Goal: Task Accomplishment & Management: Manage account settings

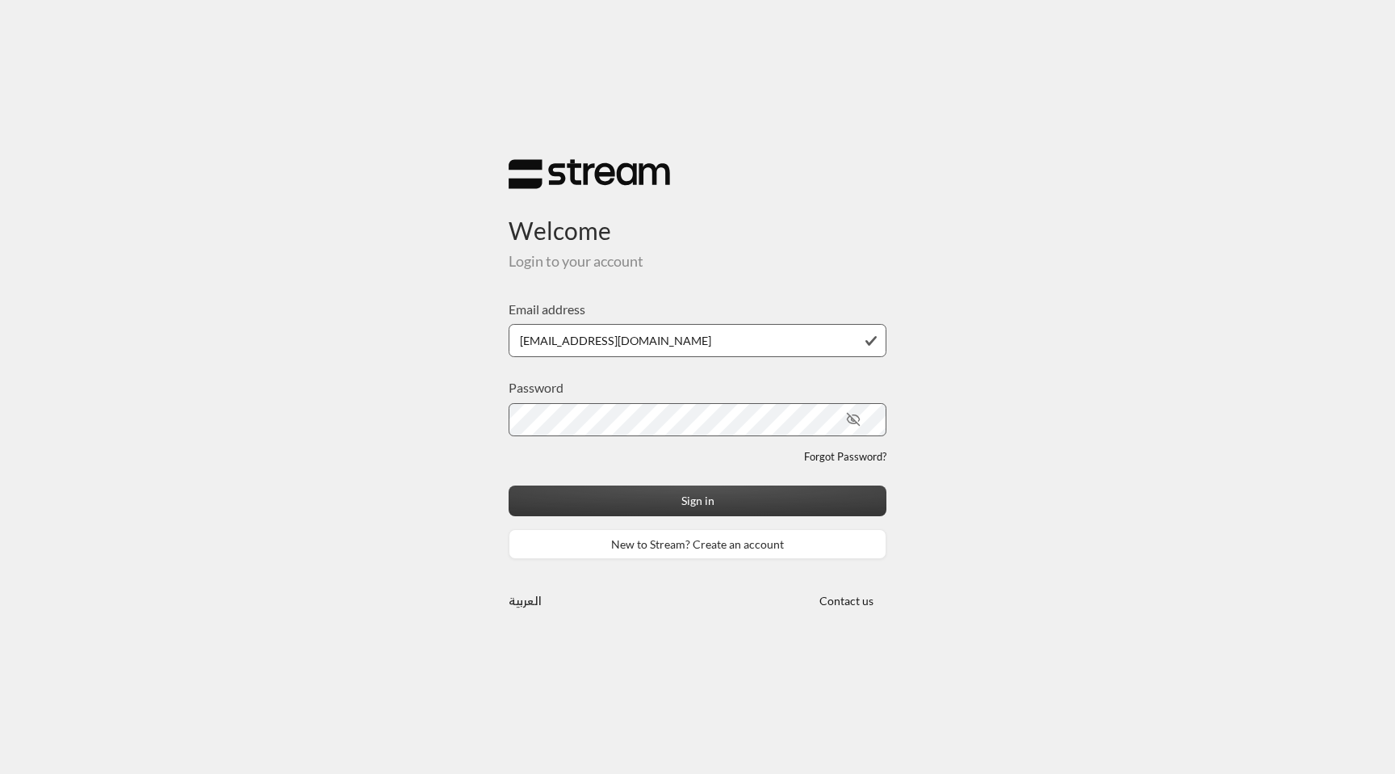
click at [786, 498] on button "Sign in" at bounding box center [698, 500] width 378 height 30
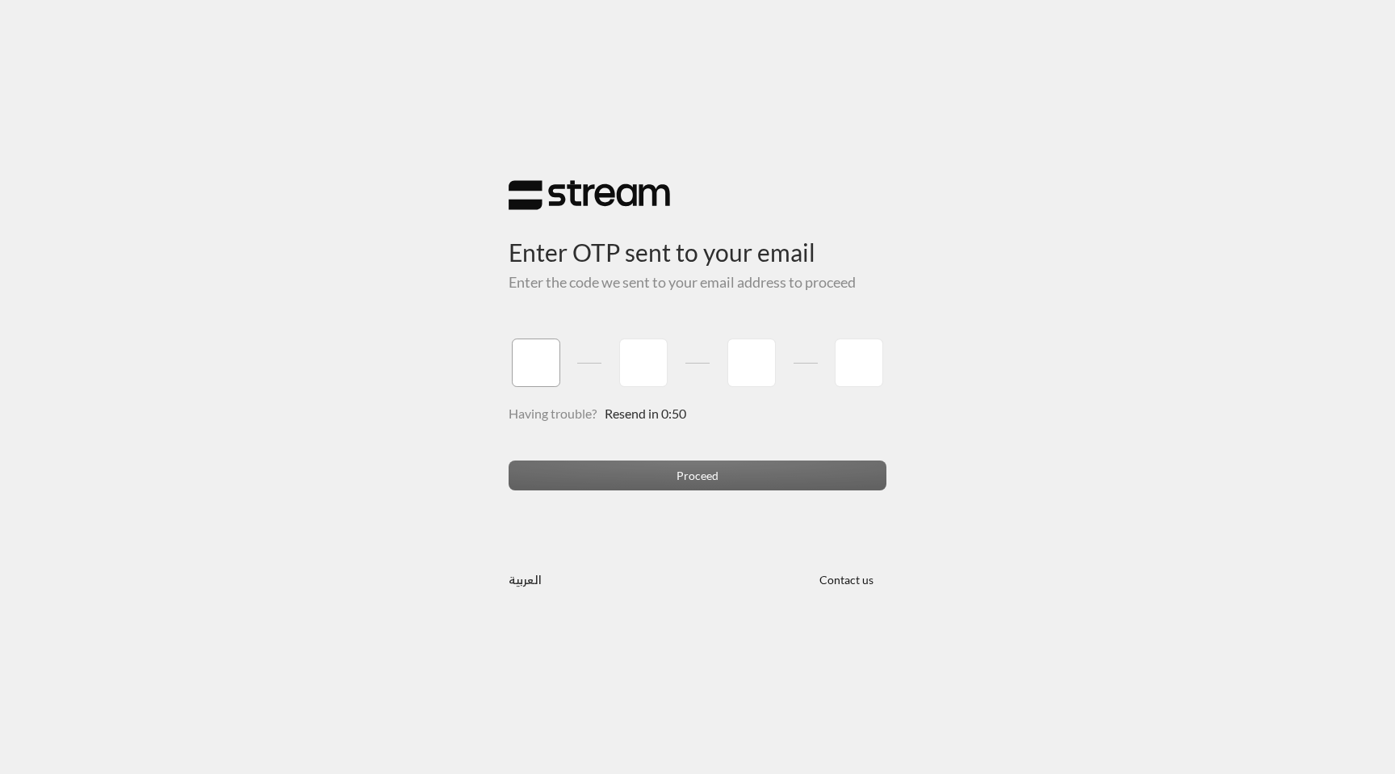
paste input "7"
type input "7"
type input "4"
type input "7"
type input "9"
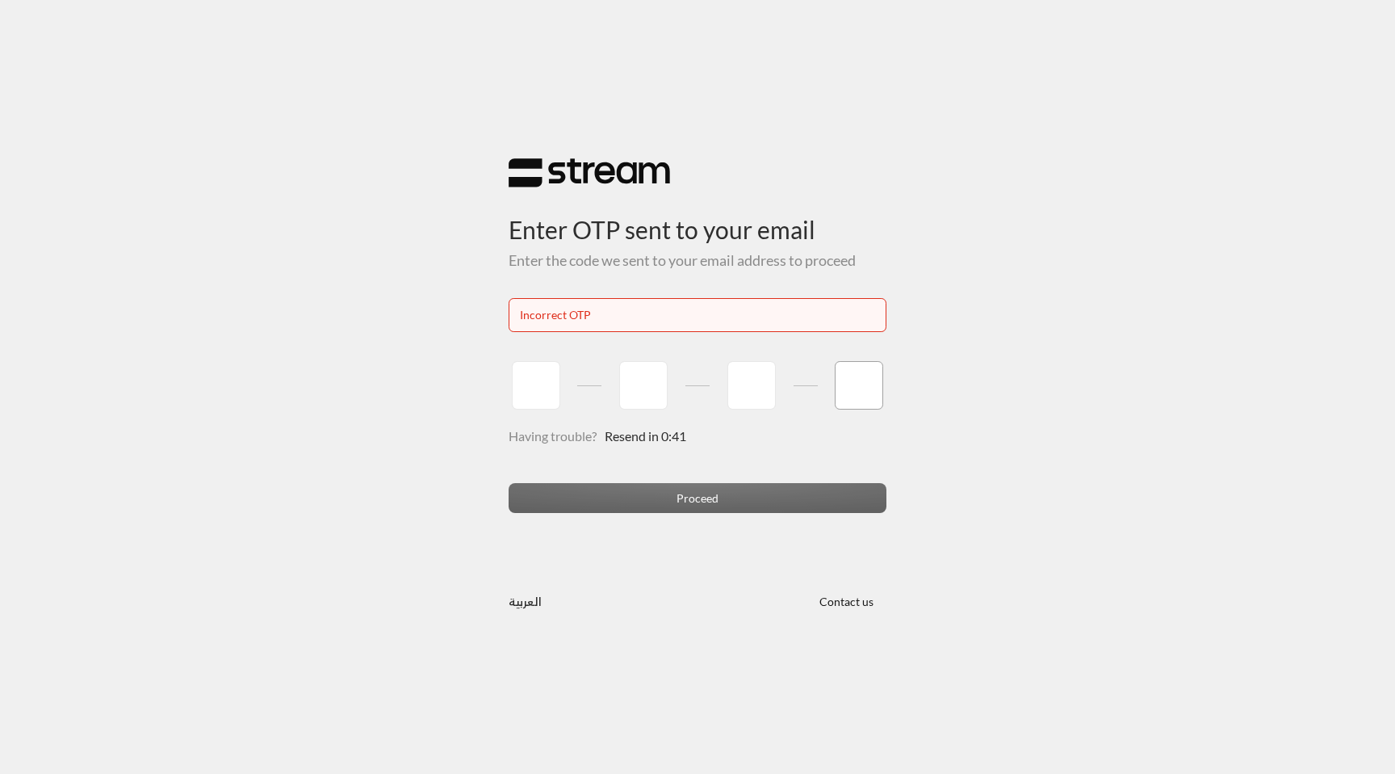
paste input "0"
type input "0"
click at [539, 387] on input "tel" at bounding box center [536, 385] width 48 height 48
paste input "0"
type input "0"
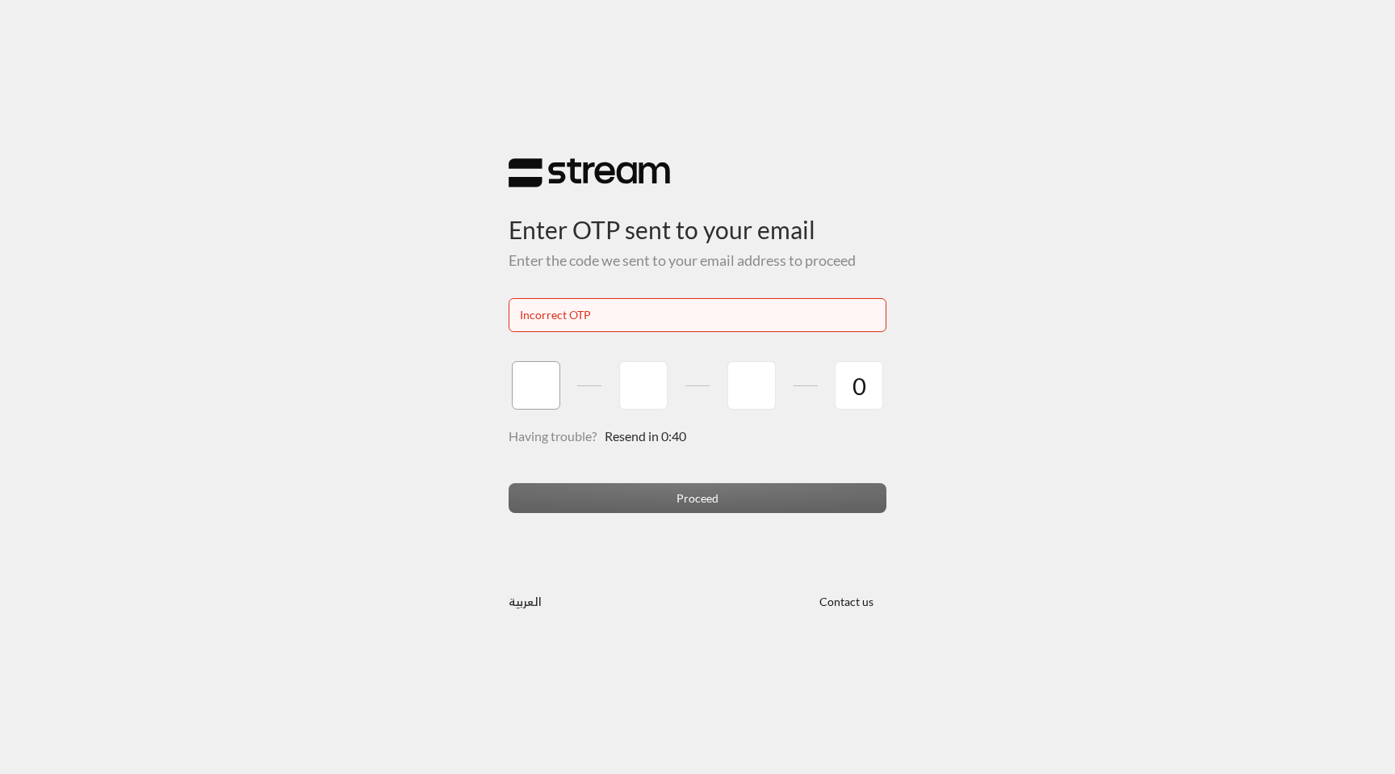
type input "2"
type input "5"
type input "3"
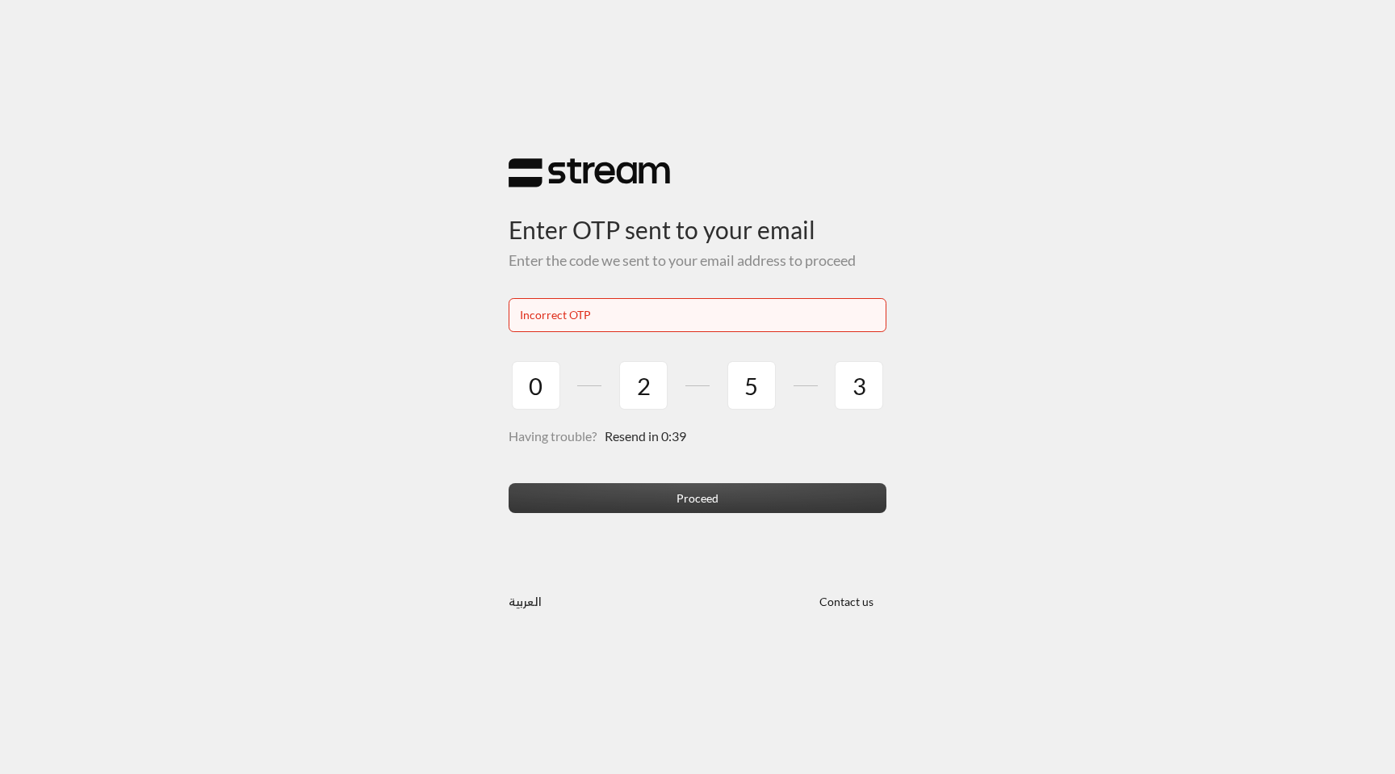
click at [658, 508] on button "Proceed" at bounding box center [698, 498] width 378 height 30
